Goal: Task Accomplishment & Management: Use online tool/utility

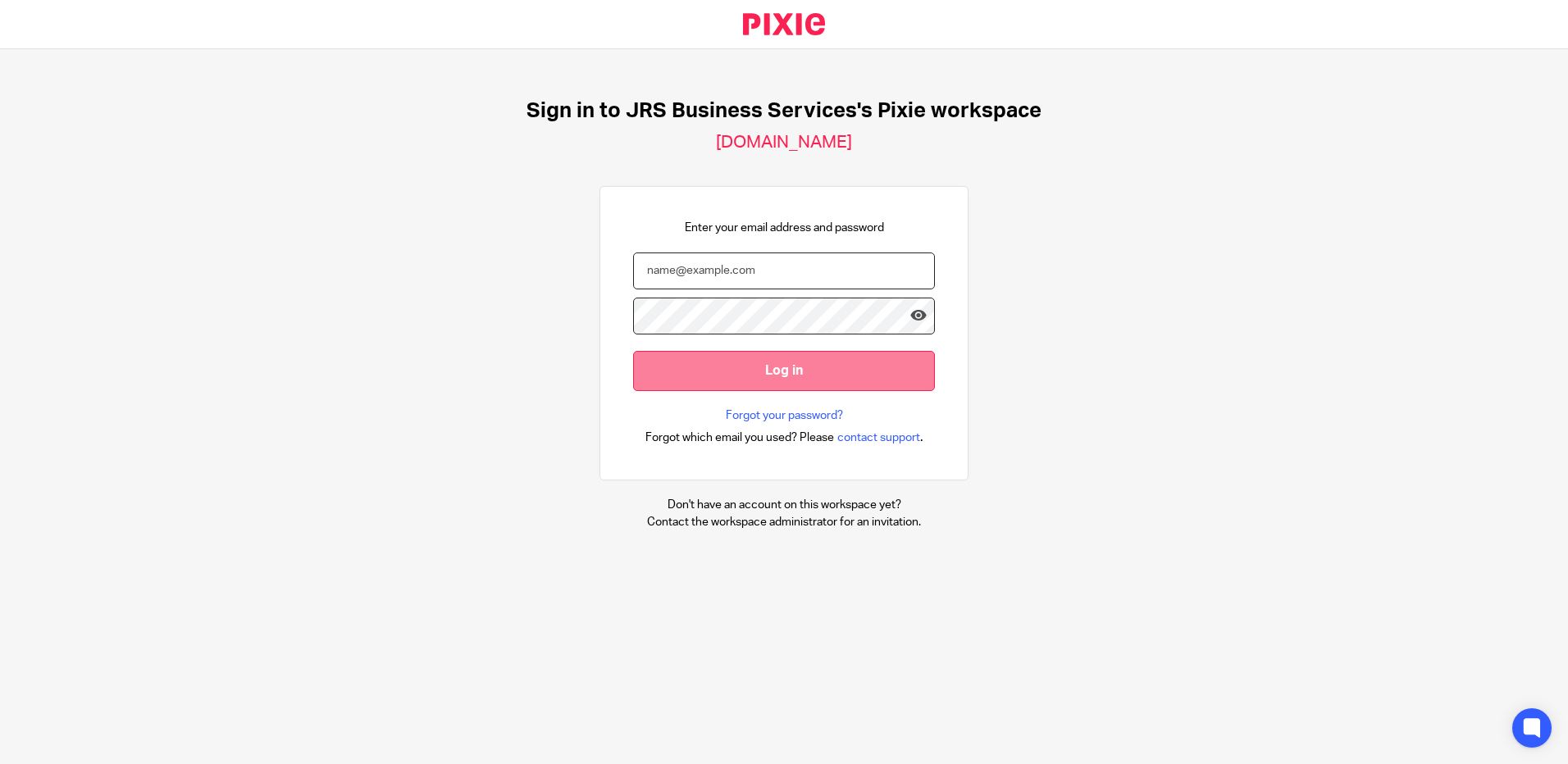
type input "r.hopkins@jrsbusiness.services"
drag, startPoint x: 757, startPoint y: 382, endPoint x: 785, endPoint y: 382, distance: 28.0
click at [756, 383] on input "Log in" at bounding box center [784, 371] width 302 height 40
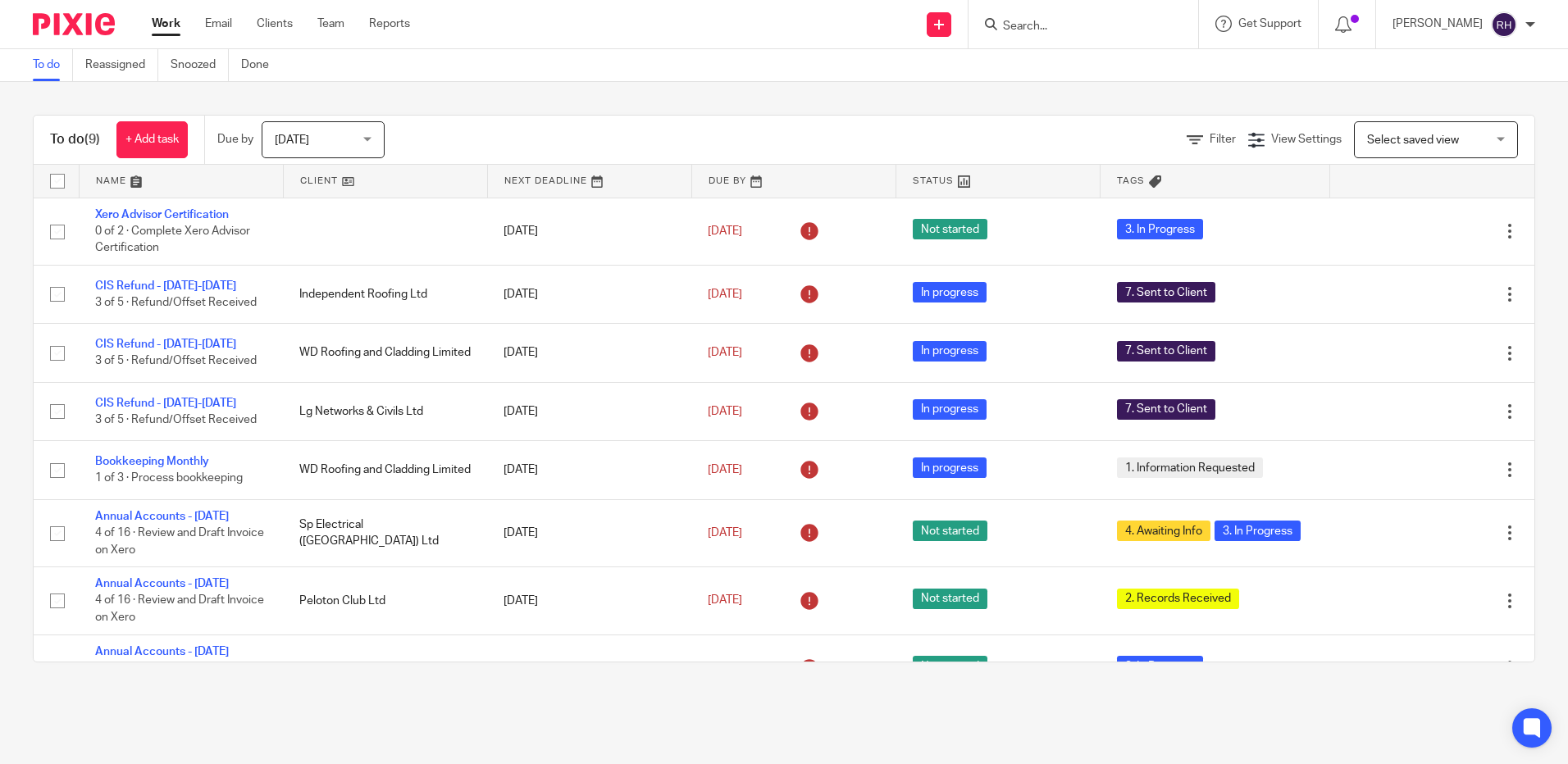
click at [374, 141] on div "[DATE] [DATE]" at bounding box center [323, 140] width 123 height 37
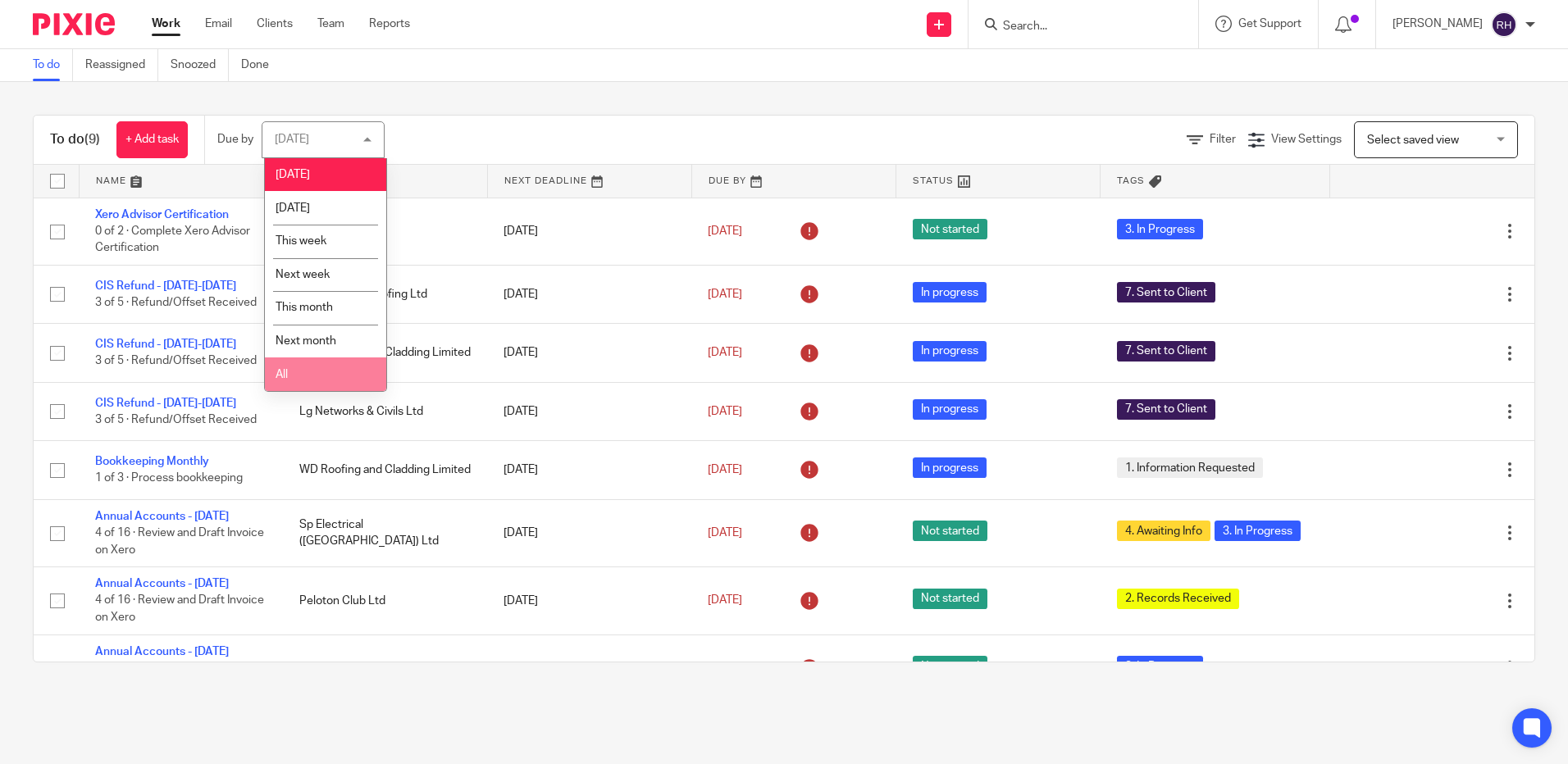
click at [294, 379] on li "All" at bounding box center [326, 375] width 121 height 34
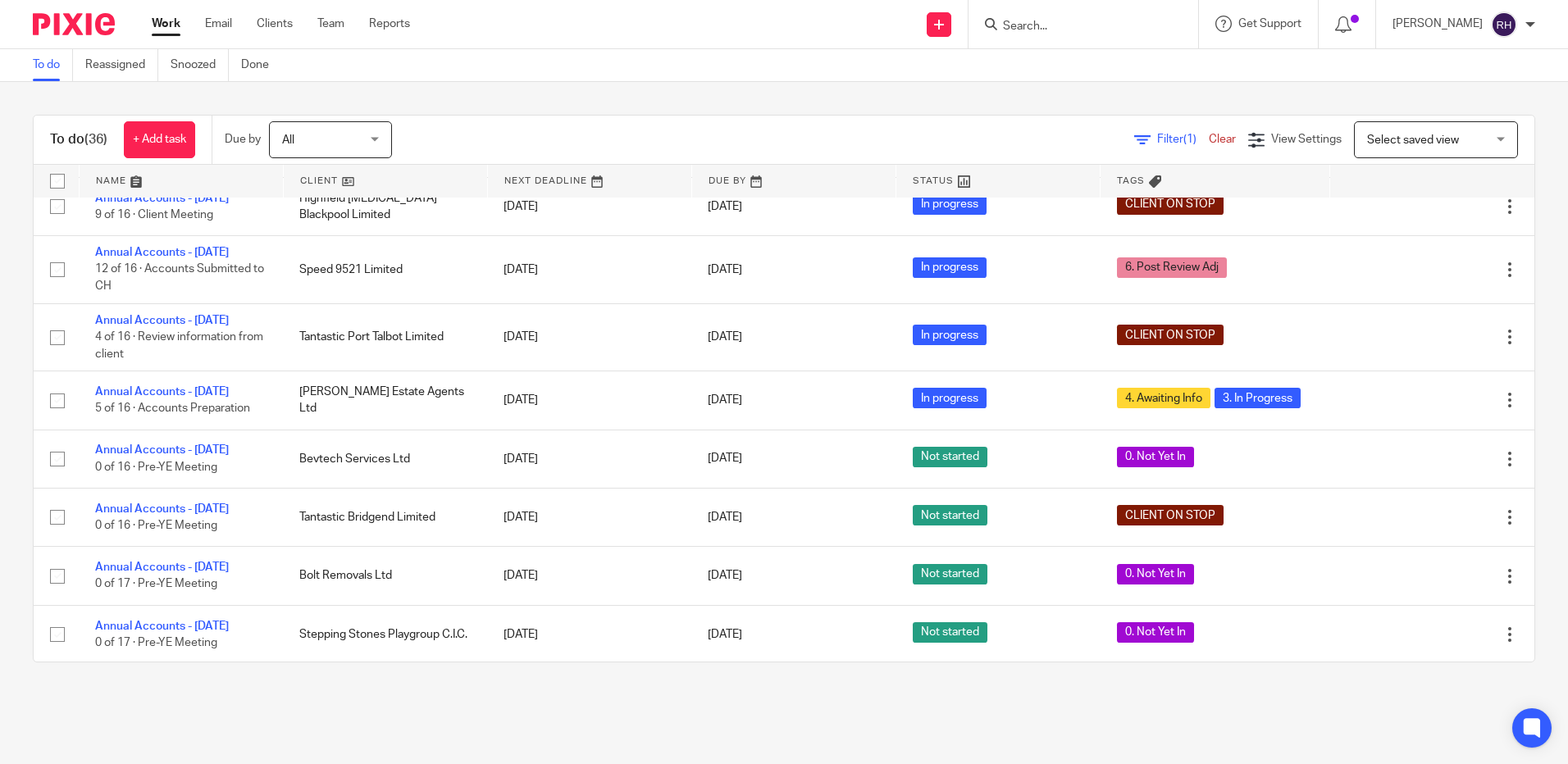
scroll to position [1601, 0]
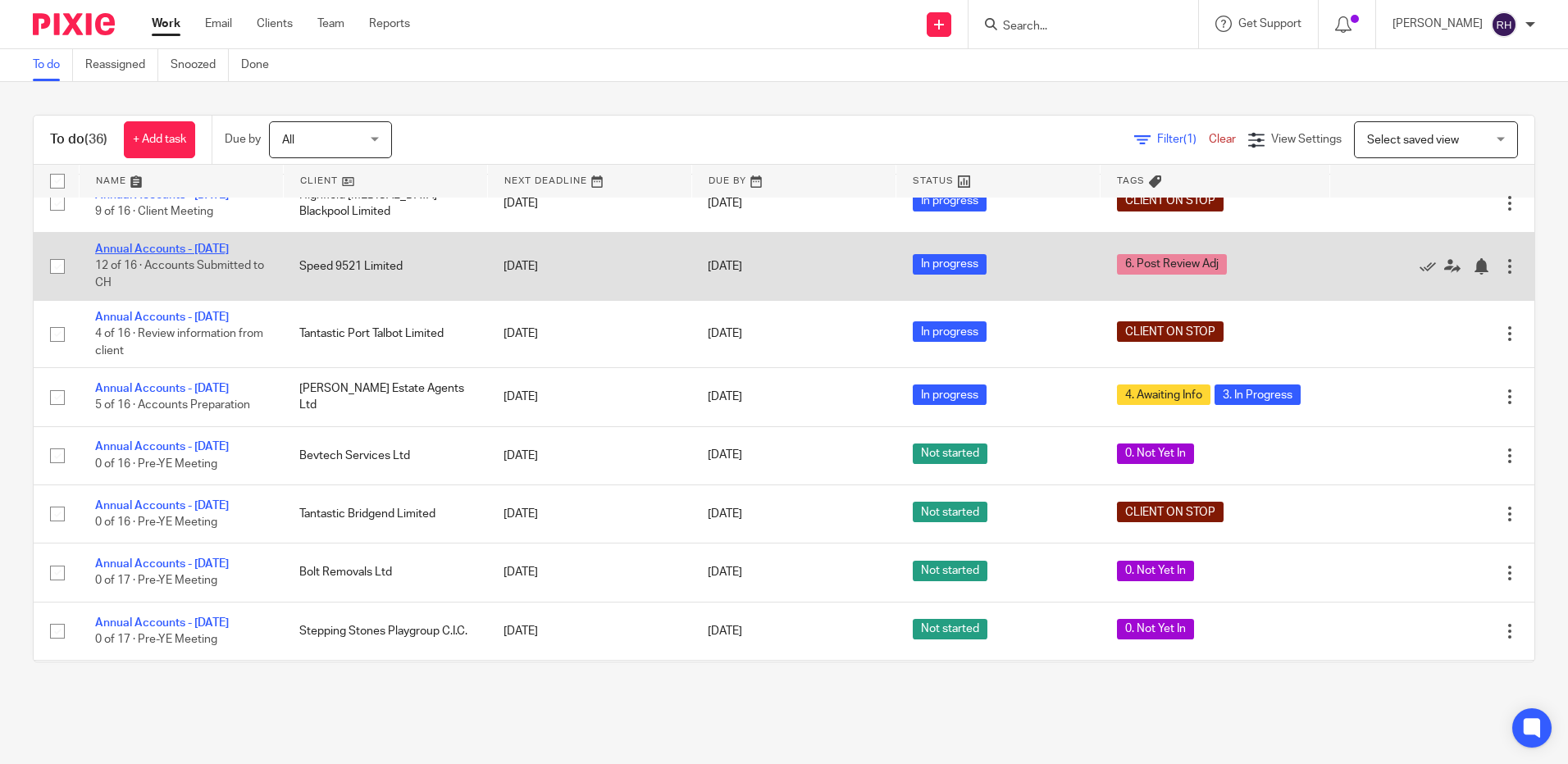
click at [147, 255] on link "Annual Accounts - April 2025" at bounding box center [162, 249] width 134 height 11
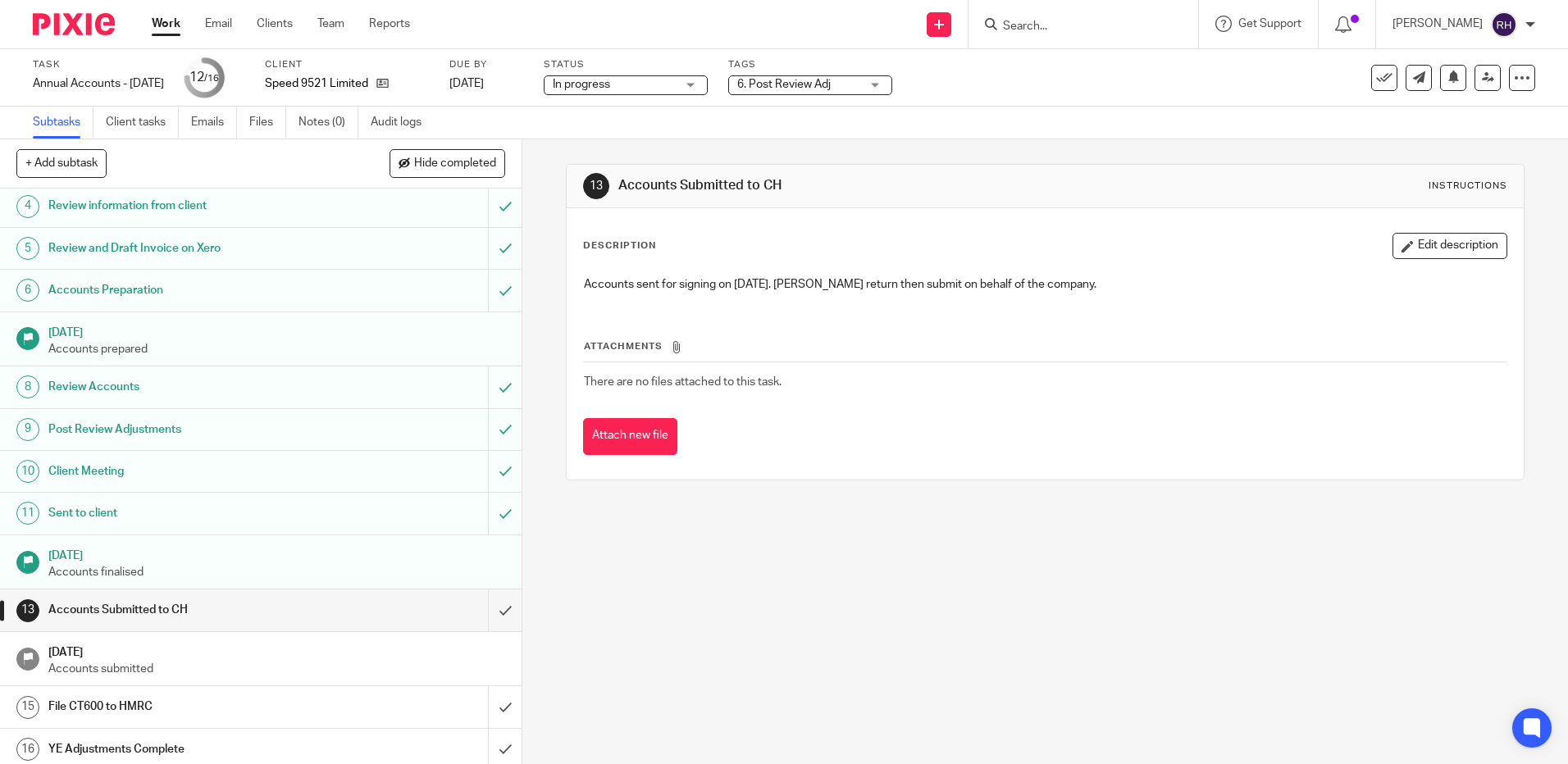
scroll to position [149, 0]
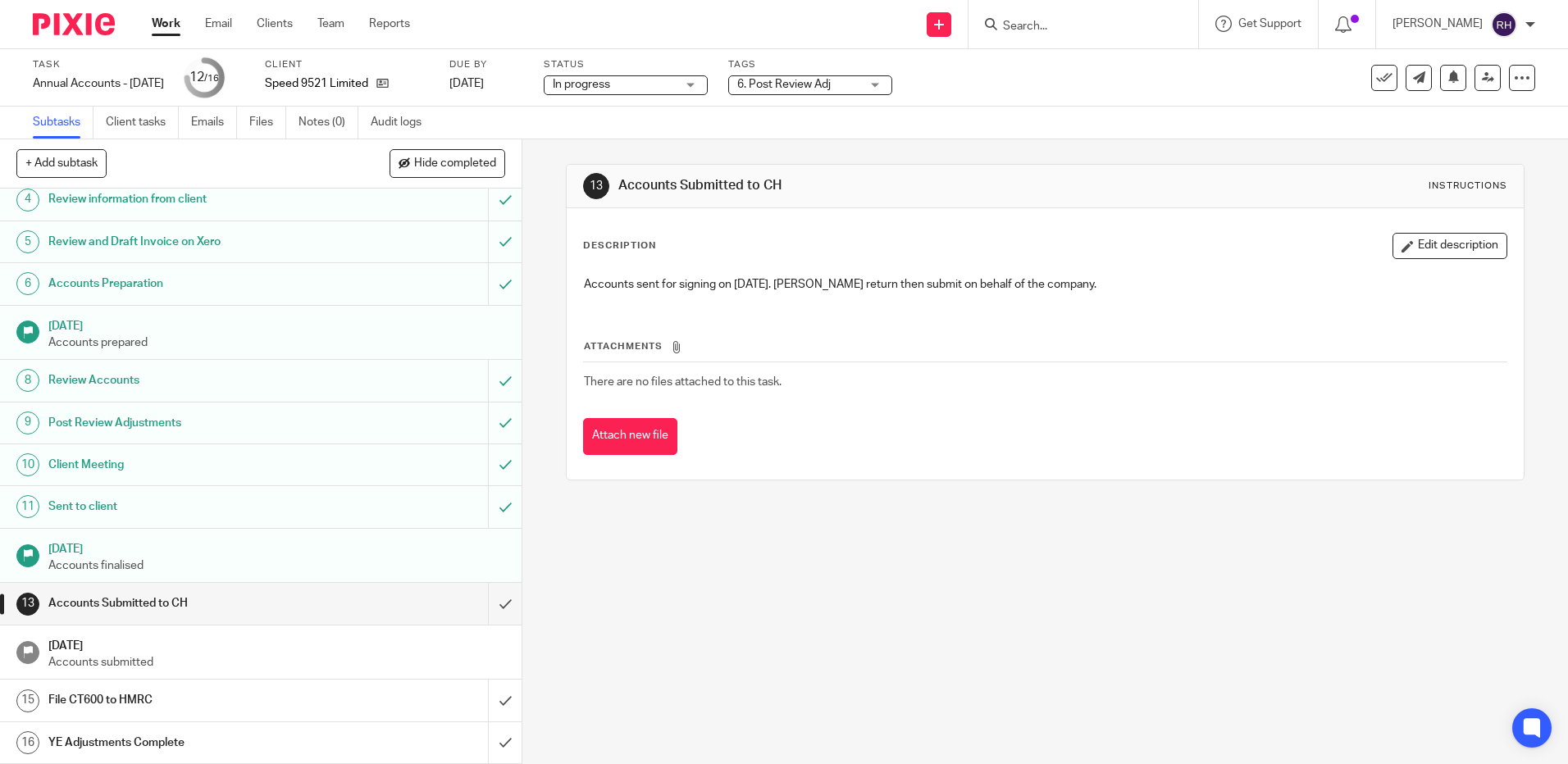
click at [890, 86] on div "6. Post Review Adj" at bounding box center [811, 85] width 164 height 20
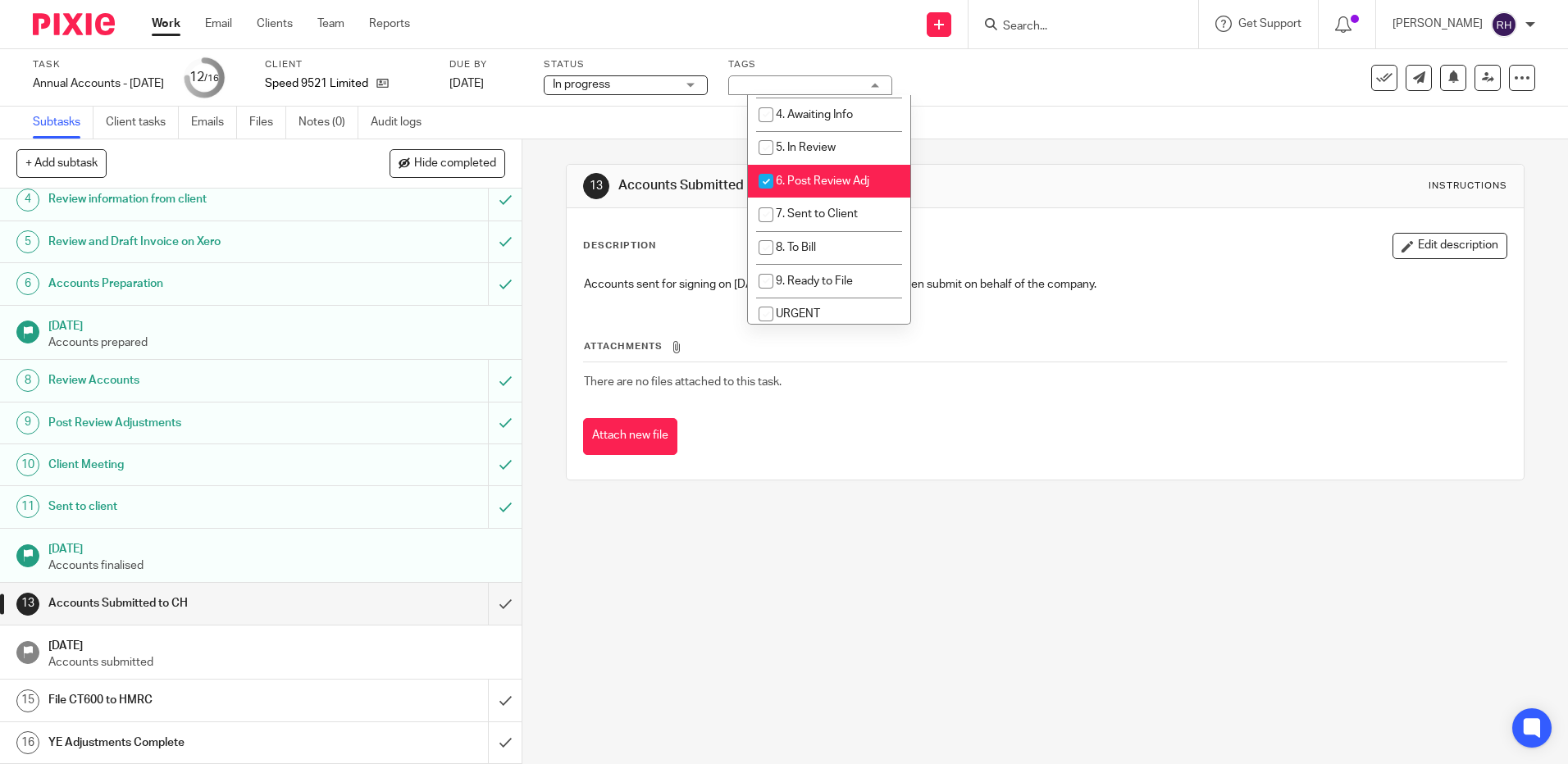
scroll to position [156, 0]
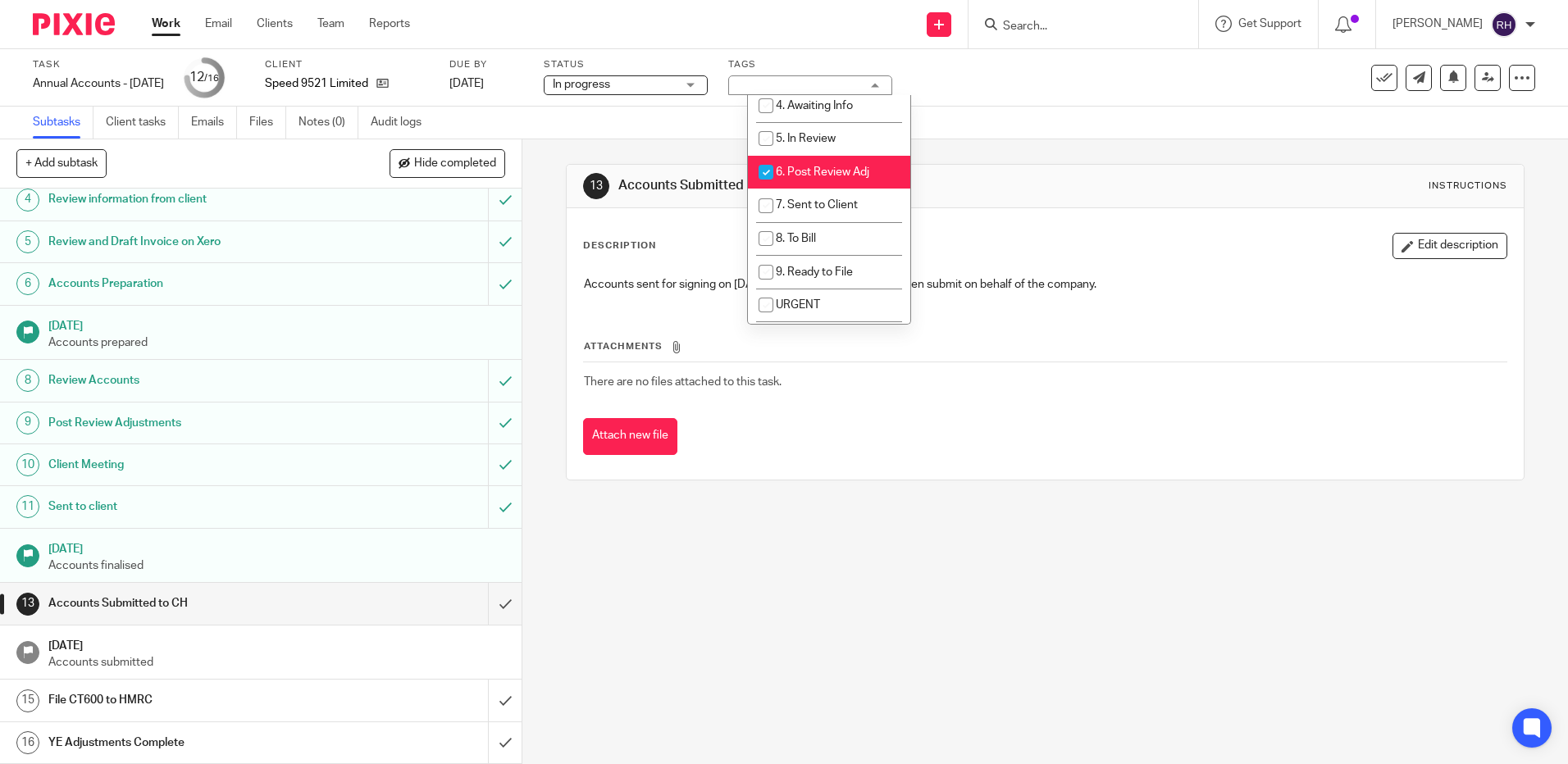
click at [766, 168] on input "checkbox" at bounding box center [765, 172] width 31 height 31
checkbox input "false"
click at [766, 205] on input "checkbox" at bounding box center [765, 205] width 31 height 31
checkbox input "true"
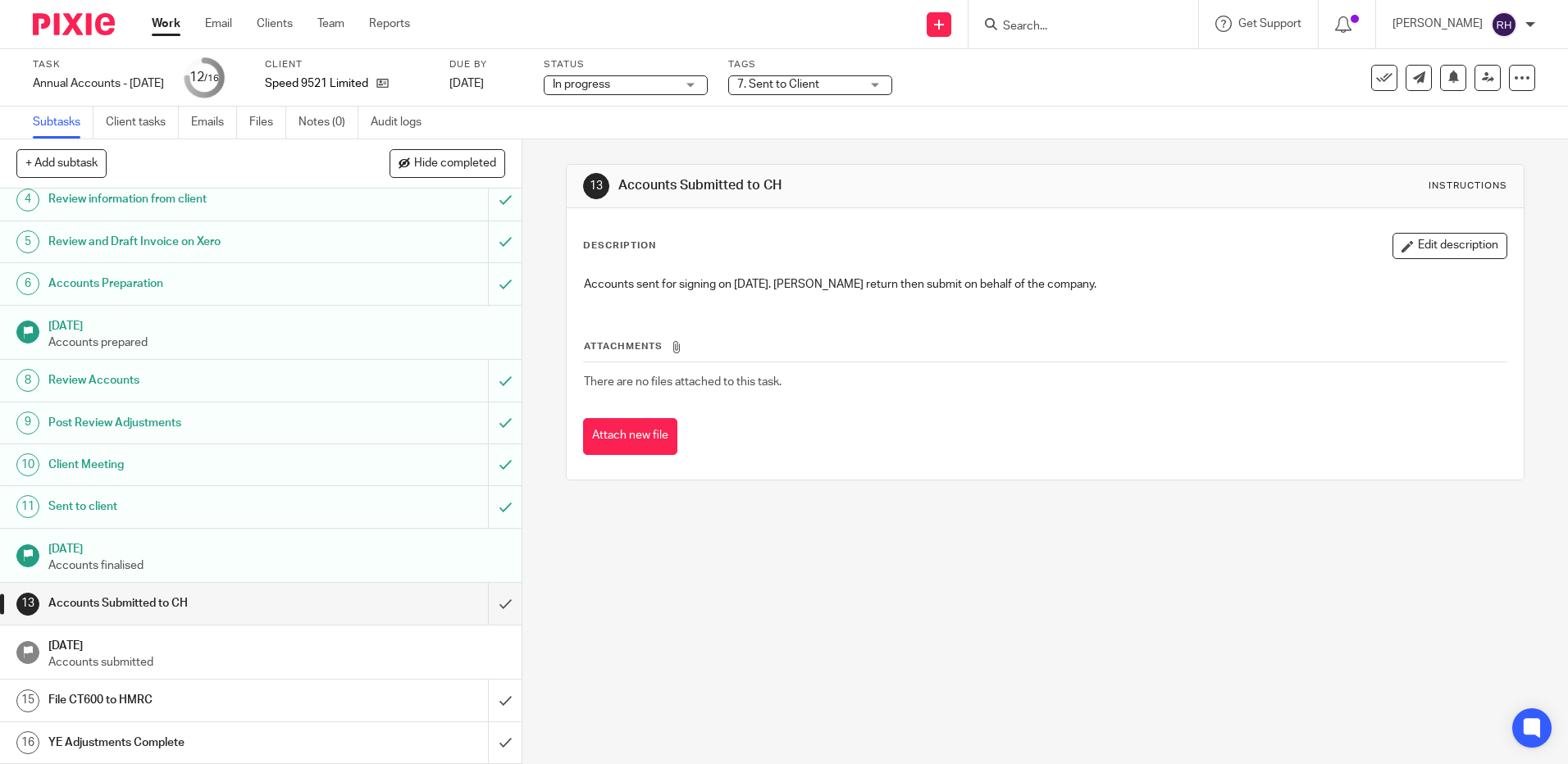
click at [82, 30] on img at bounding box center [74, 24] width 82 height 22
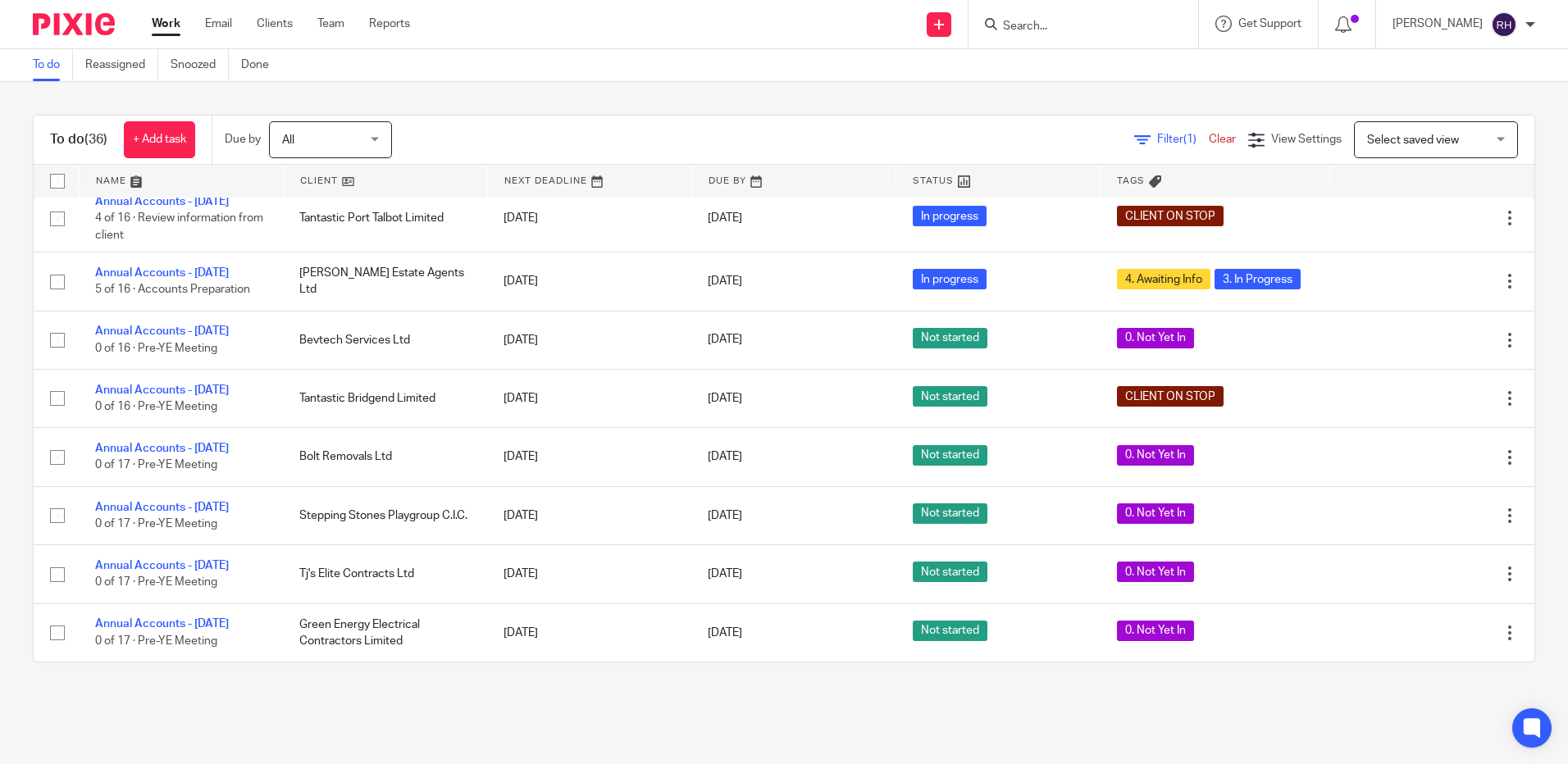
scroll to position [1744, 0]
